Goal: Task Accomplishment & Management: Manage account settings

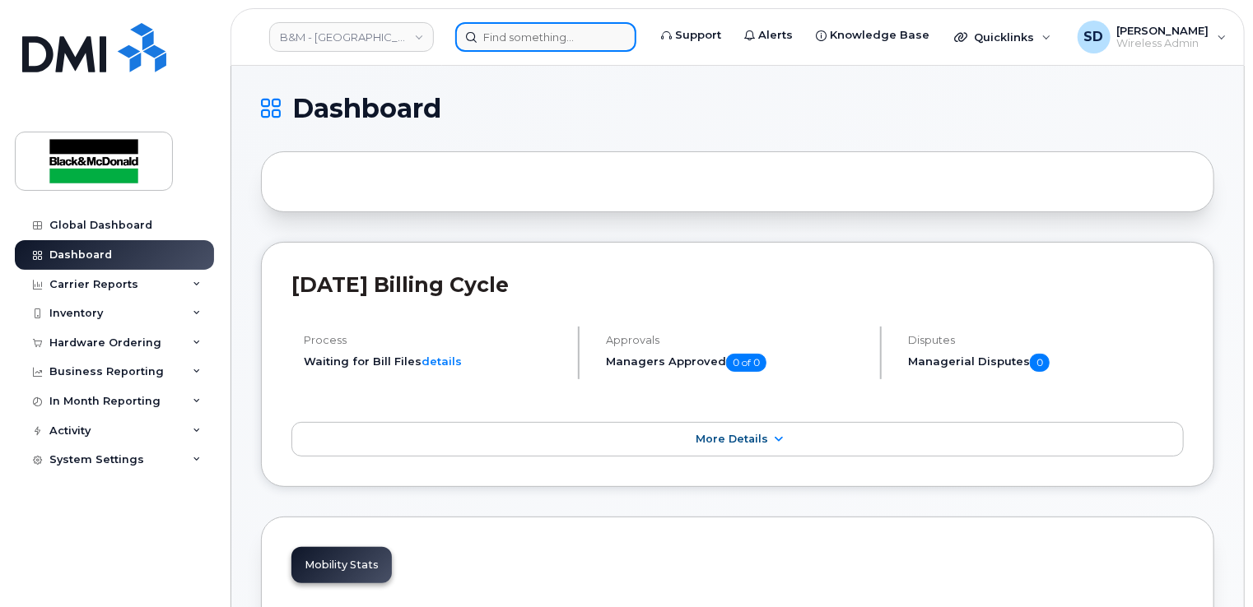
click at [500, 37] on input at bounding box center [545, 37] width 181 height 30
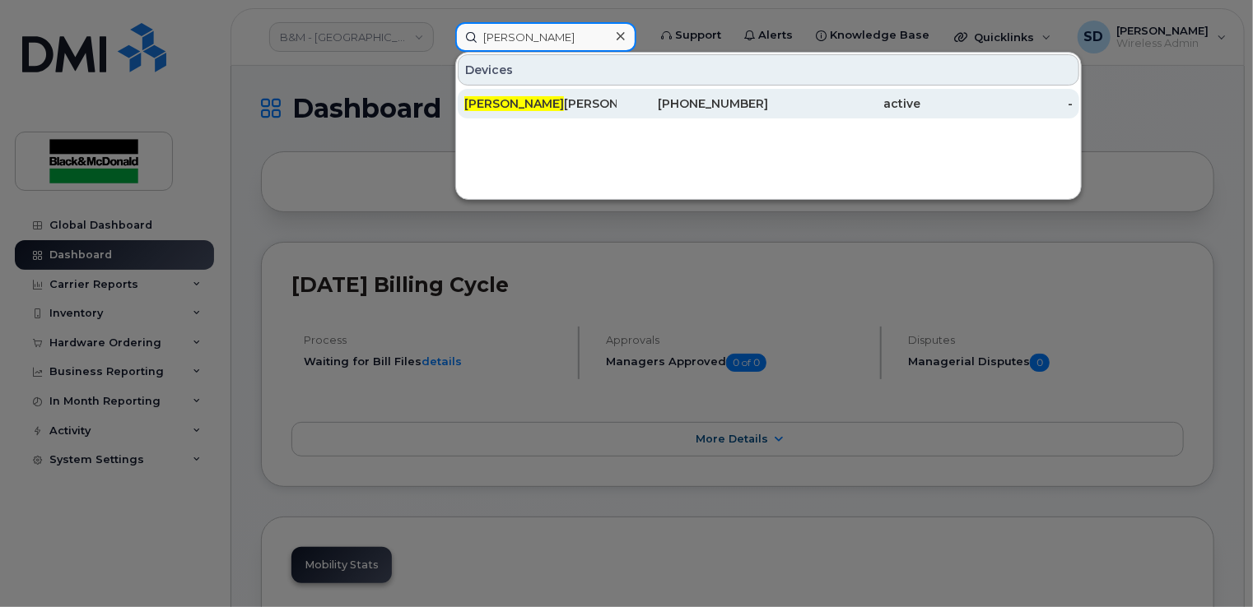
type input "[PERSON_NAME]"
click at [511, 104] on div "Cody Ryan" at bounding box center [540, 103] width 152 height 16
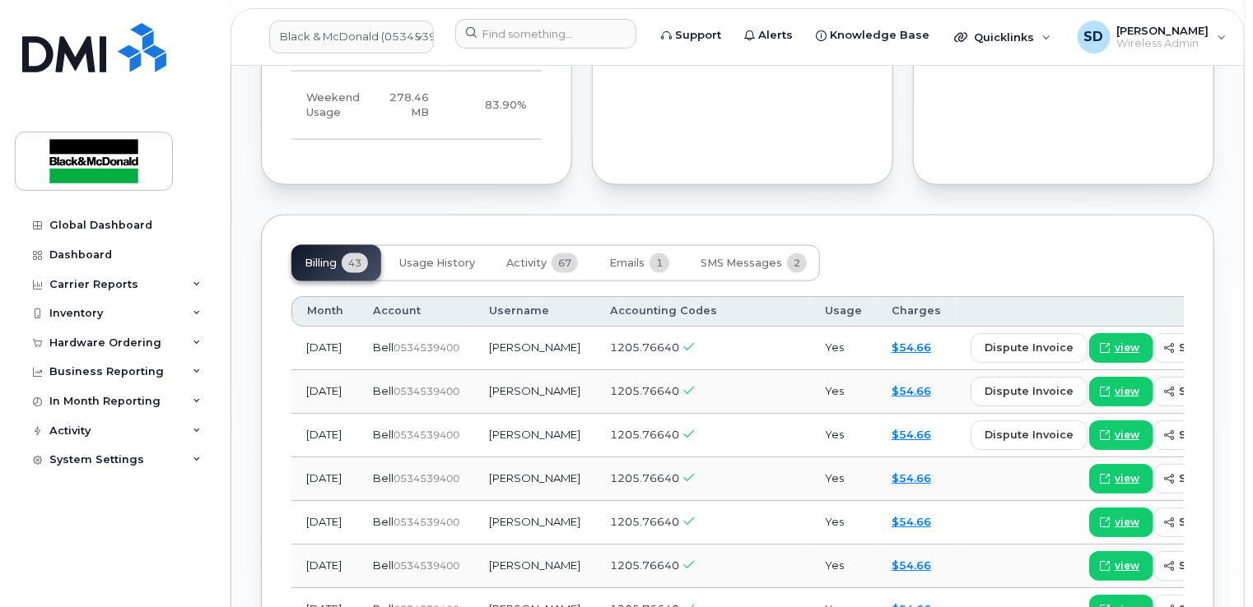
scroll to position [1152, 0]
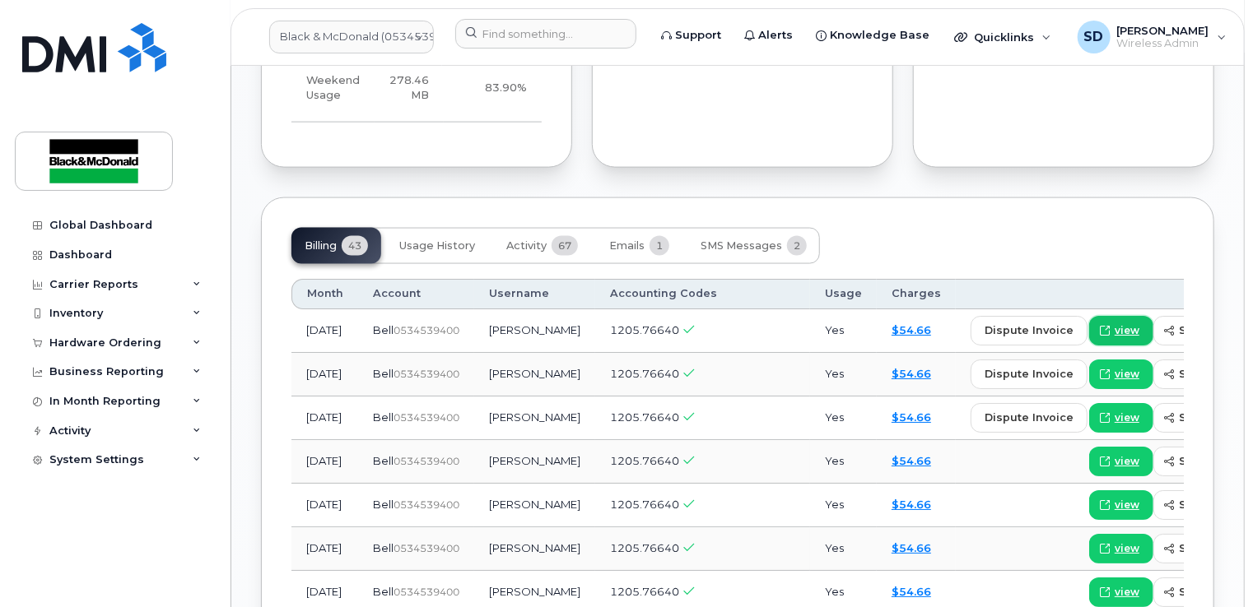
click at [1114, 338] on span "view" at bounding box center [1126, 330] width 25 height 15
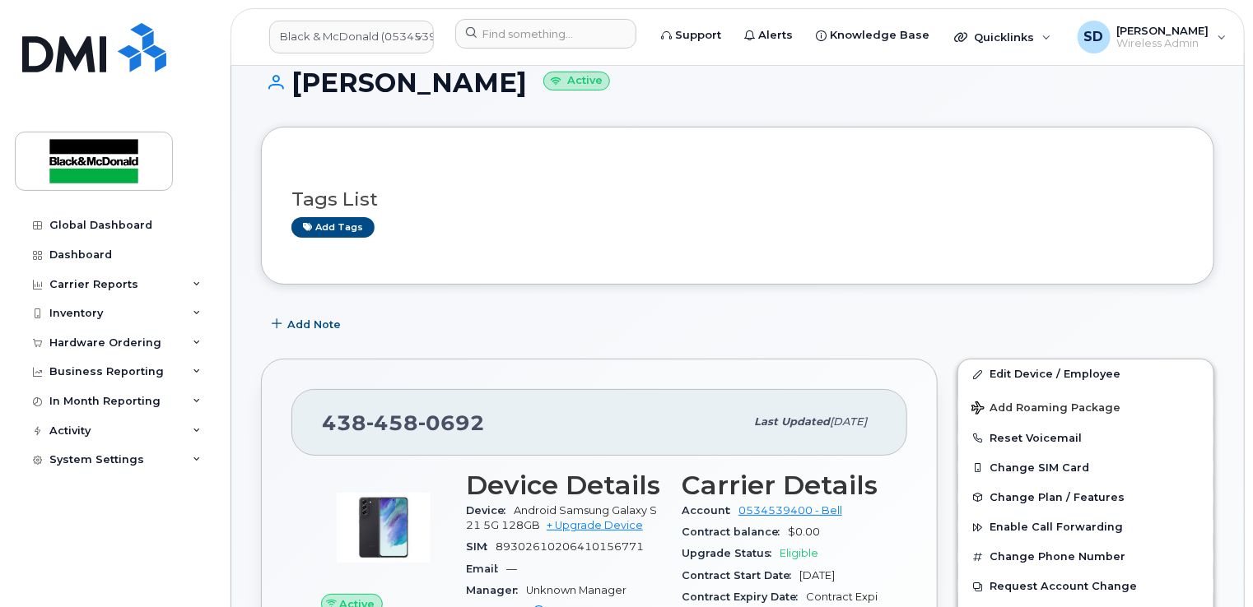
scroll to position [0, 0]
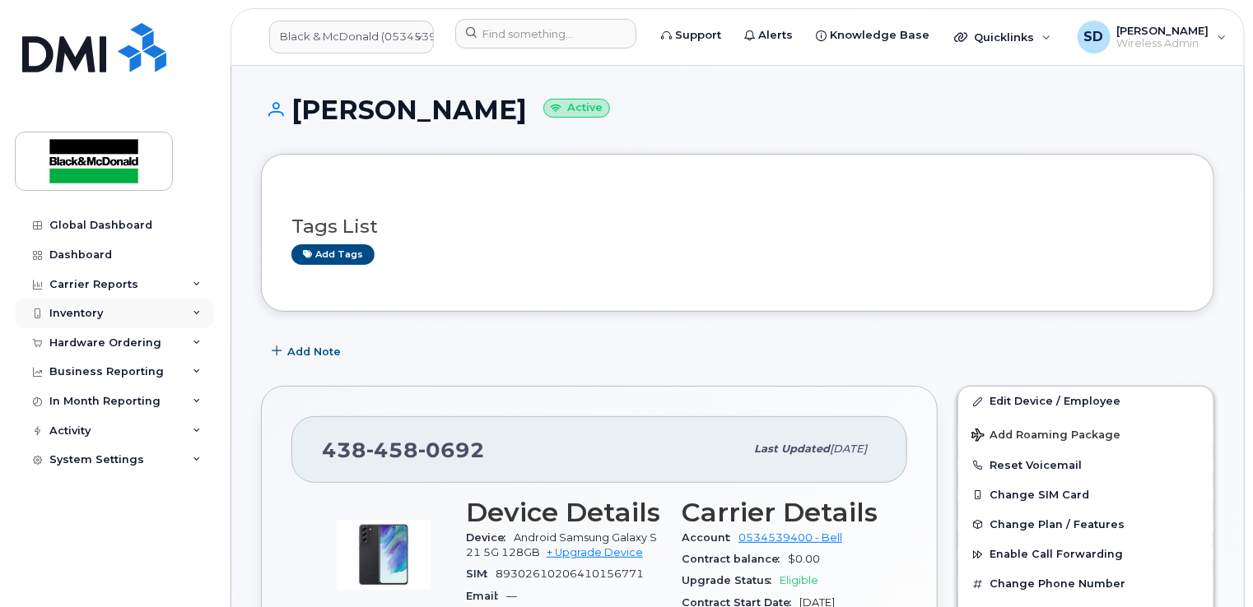
click at [67, 313] on div "Inventory" at bounding box center [76, 313] width 54 height 13
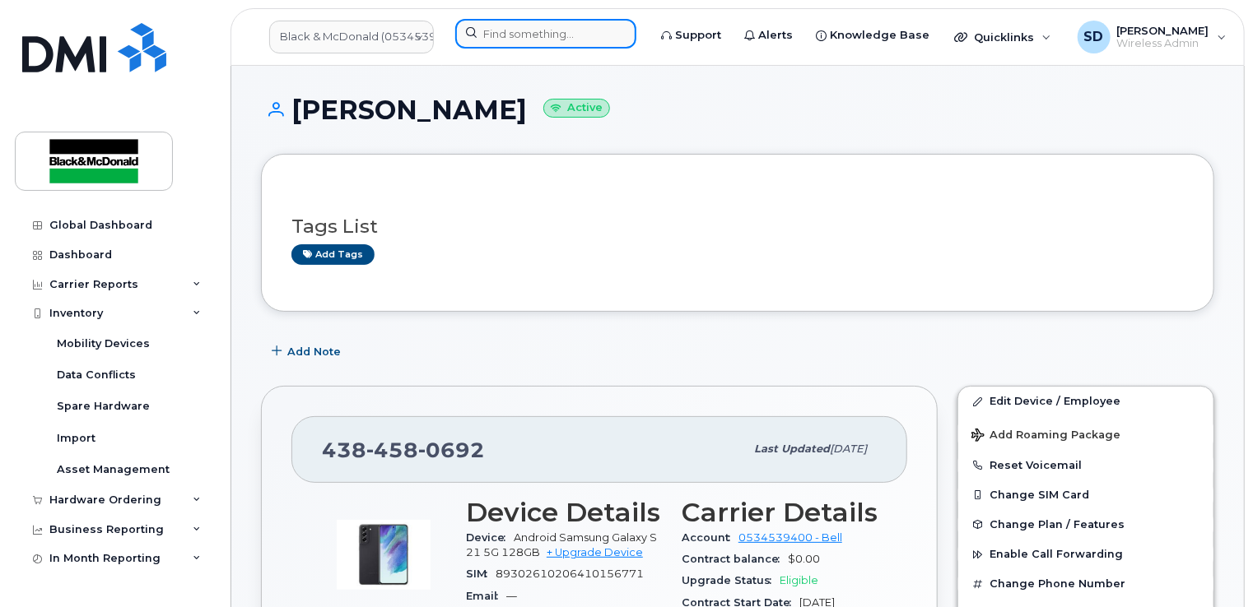
click at [519, 36] on input at bounding box center [545, 34] width 181 height 30
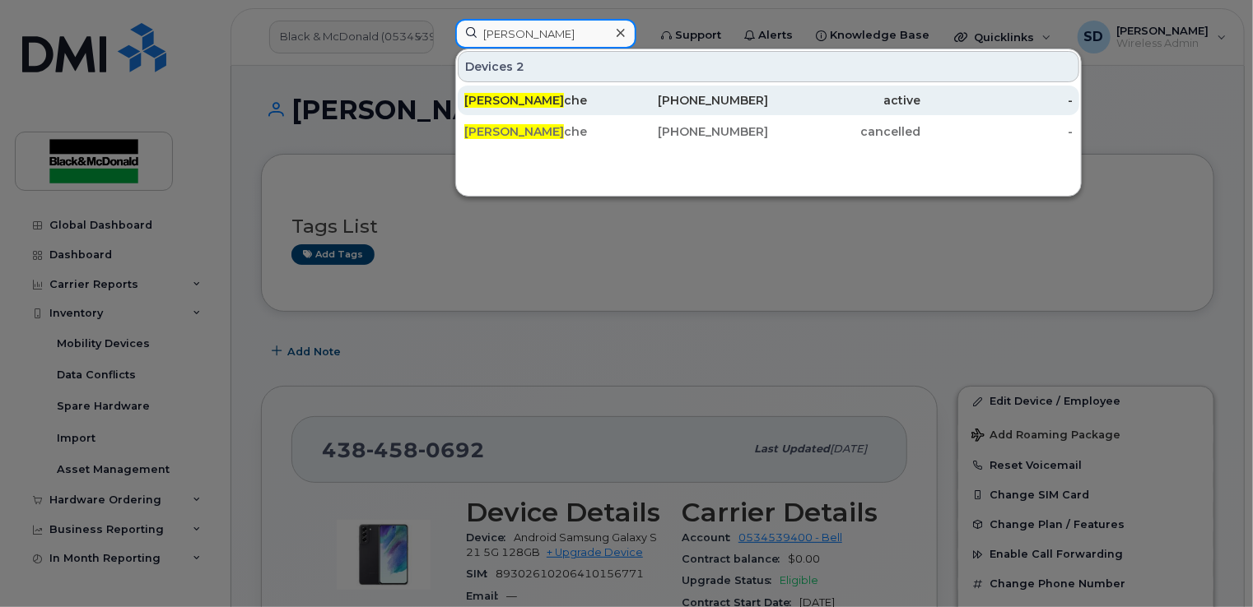
type input "Jonathan Laro"
click at [762, 98] on div "438-439-6313" at bounding box center [692, 100] width 152 height 16
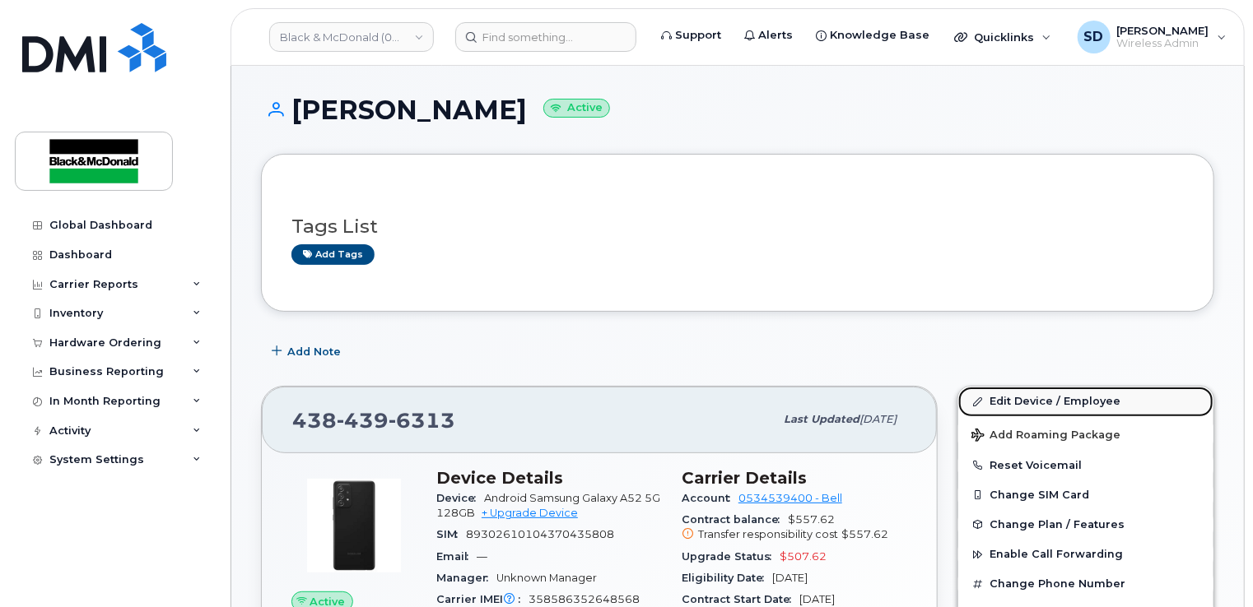
click at [999, 398] on link "Edit Device / Employee" at bounding box center [1085, 402] width 255 height 30
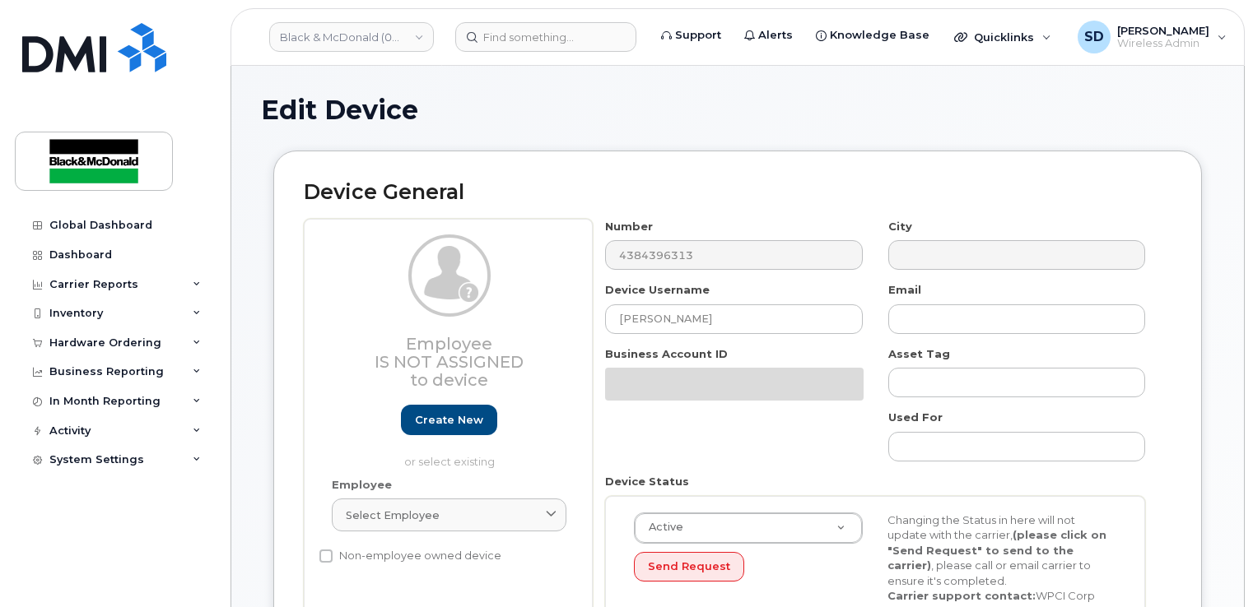
select select "91390"
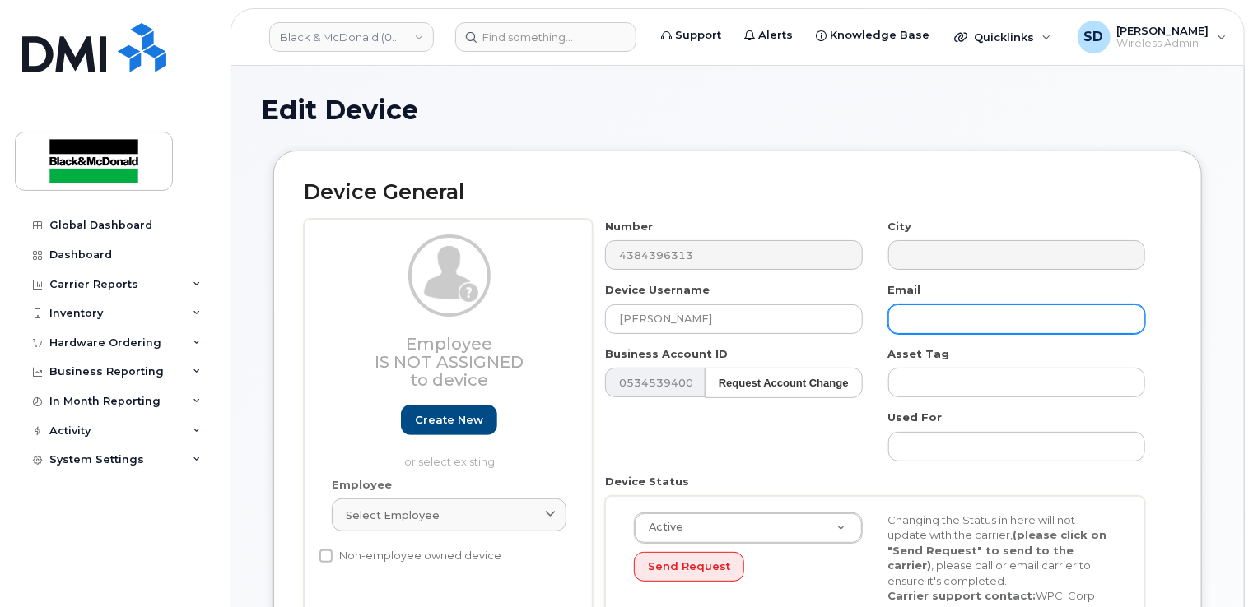
paste input "[EMAIL_ADDRESS][DOMAIN_NAME]"
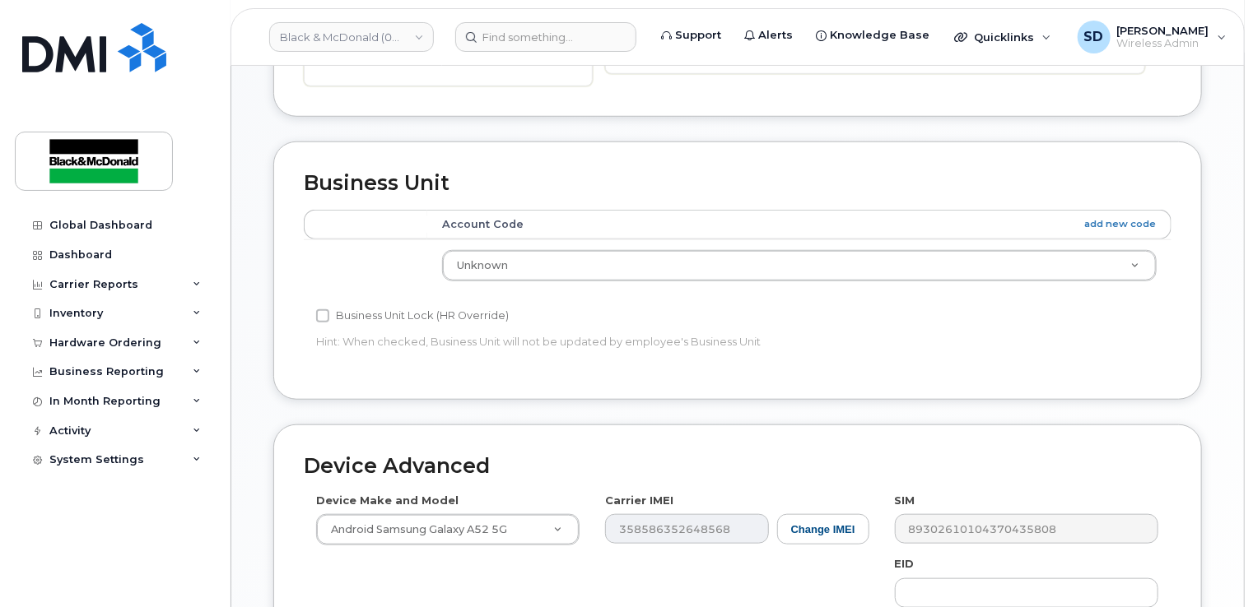
scroll to position [867, 0]
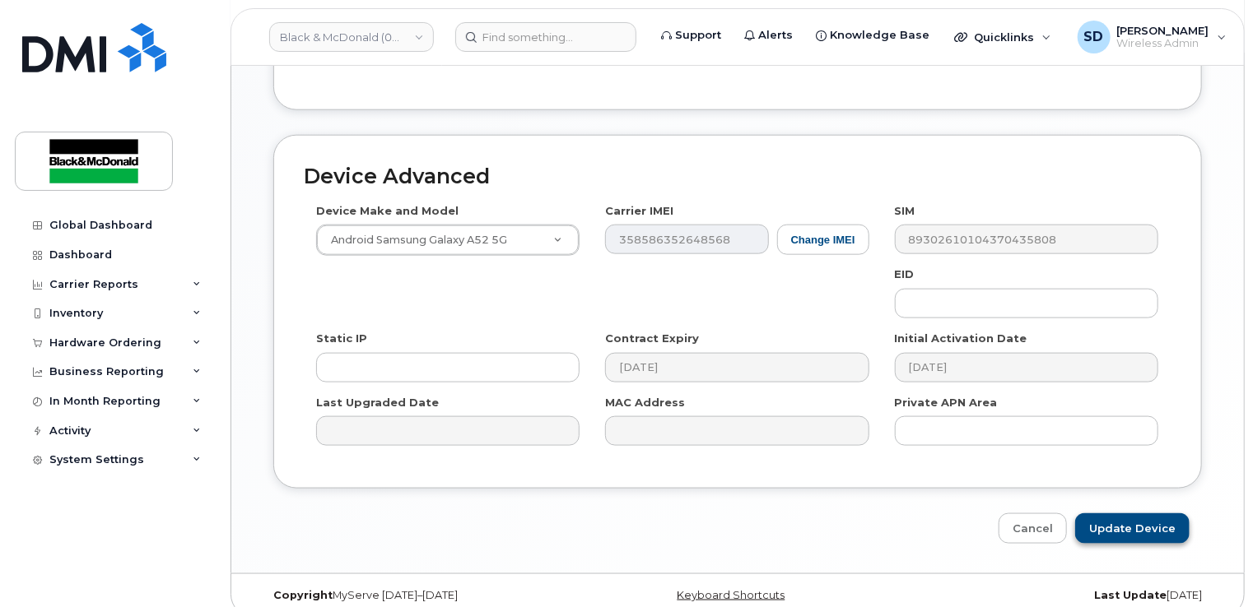
type input "[EMAIL_ADDRESS][DOMAIN_NAME]"
click at [1124, 514] on input "Update Device" at bounding box center [1132, 529] width 114 height 30
type input "Saving..."
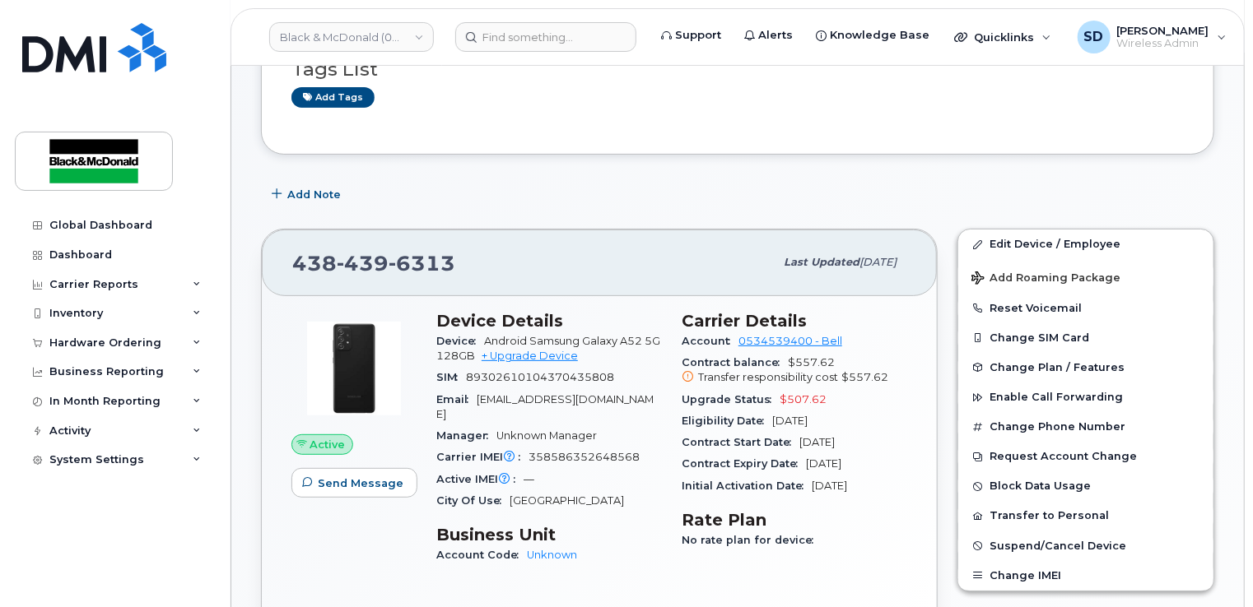
scroll to position [165, 0]
